Goal: Go to known website: Access a specific website the user already knows

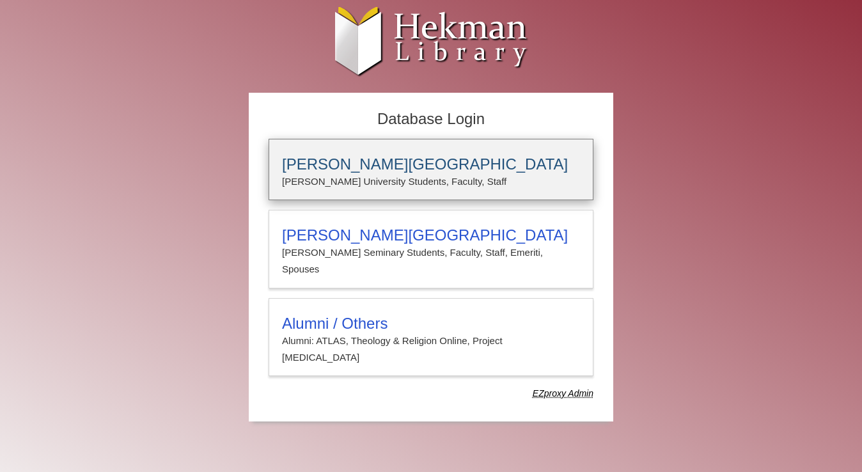
type input "*****"
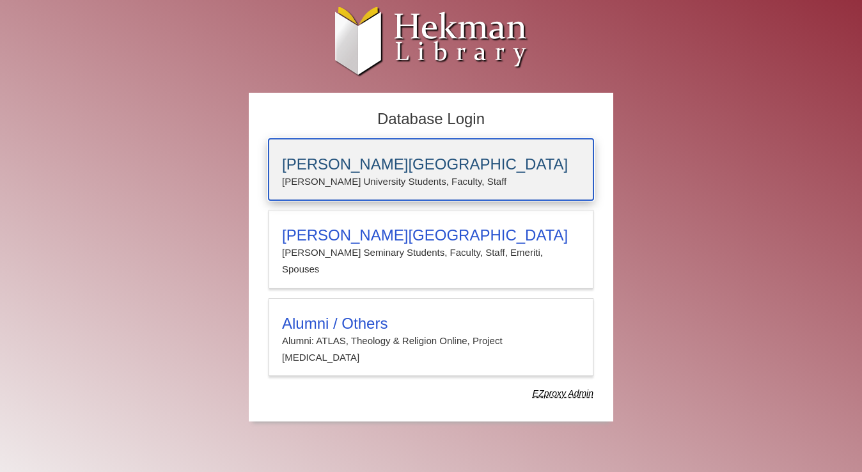
click at [356, 192] on div "[PERSON_NAME][GEOGRAPHIC_DATA] [PERSON_NAME] University Students, Faculty, Staff" at bounding box center [431, 169] width 325 height 61
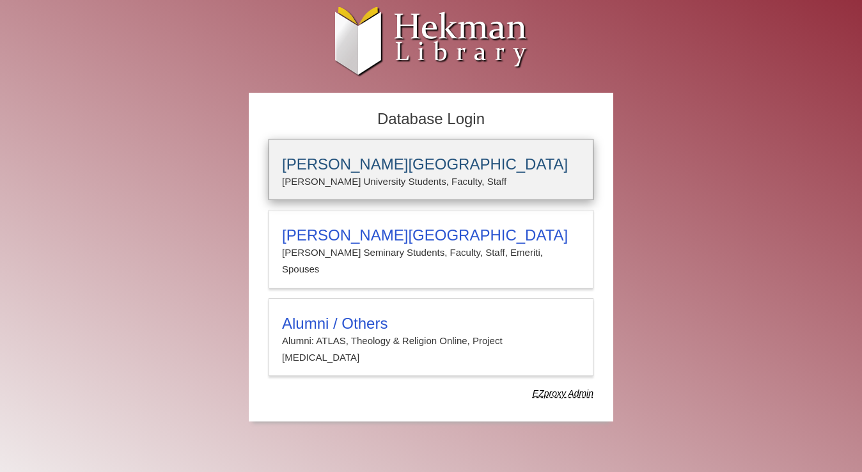
type input "*****"
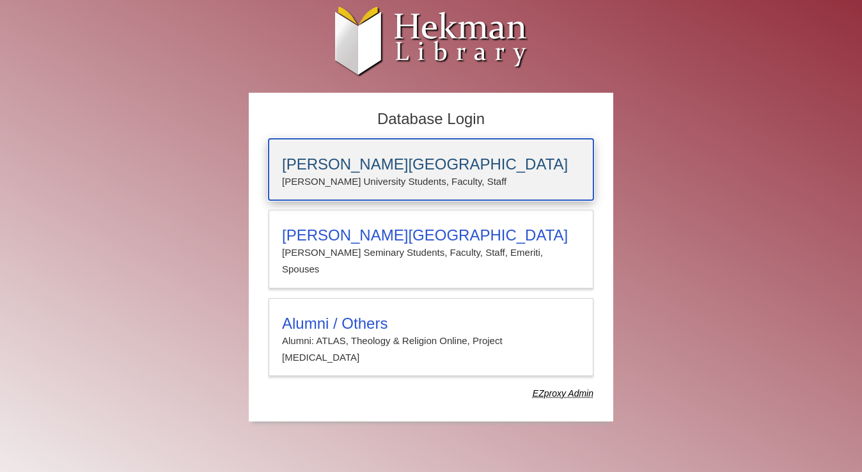
click at [377, 149] on div "[PERSON_NAME][GEOGRAPHIC_DATA] [PERSON_NAME] University Students, Faculty, Staff" at bounding box center [431, 169] width 325 height 61
